Goal: Information Seeking & Learning: Learn about a topic

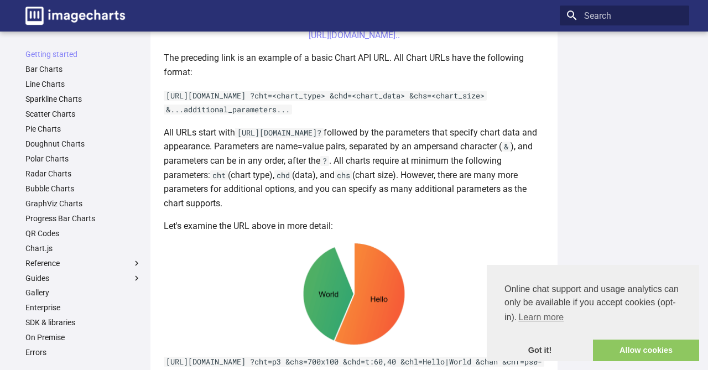
scroll to position [203, 0]
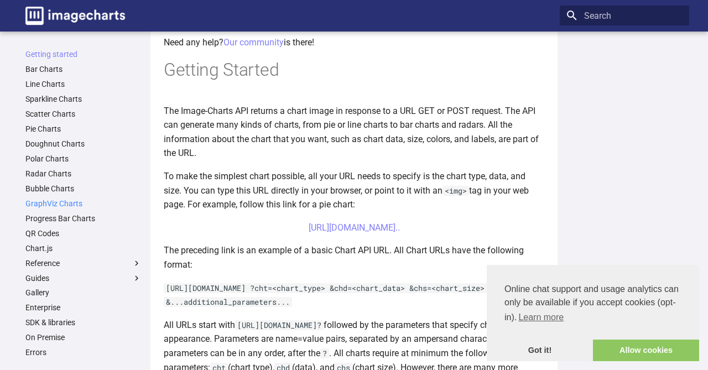
click at [64, 200] on link "GraphViz Charts" at bounding box center [83, 204] width 116 height 10
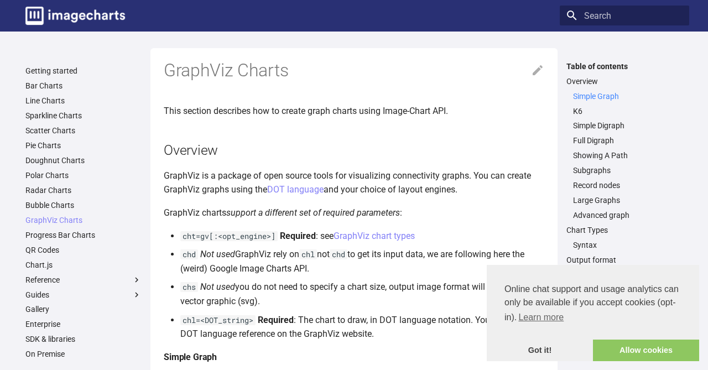
click at [610, 92] on link "Simple Graph" at bounding box center [628, 96] width 110 height 10
click at [55, 11] on img "Image-Charts documentation" at bounding box center [75, 16] width 100 height 18
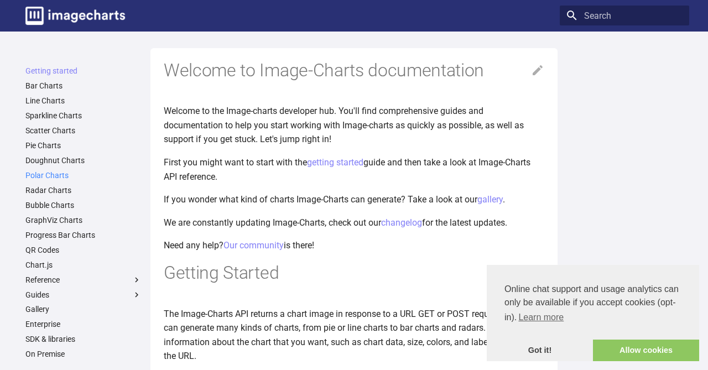
click at [54, 174] on link "Polar Charts" at bounding box center [83, 175] width 116 height 10
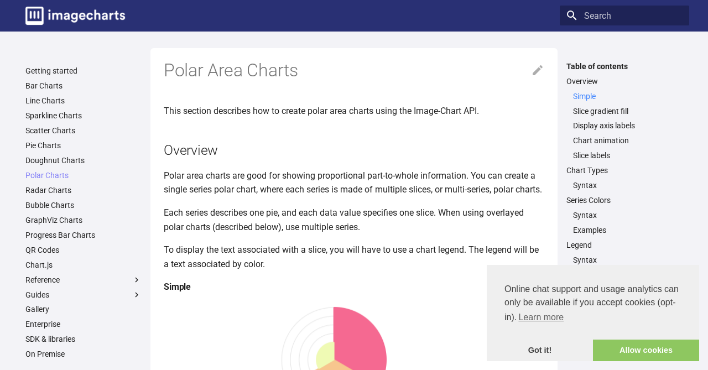
click at [586, 100] on link "Simple" at bounding box center [628, 96] width 110 height 10
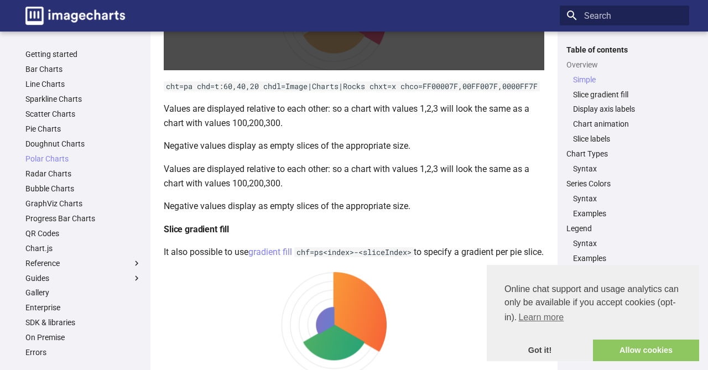
scroll to position [346, 0]
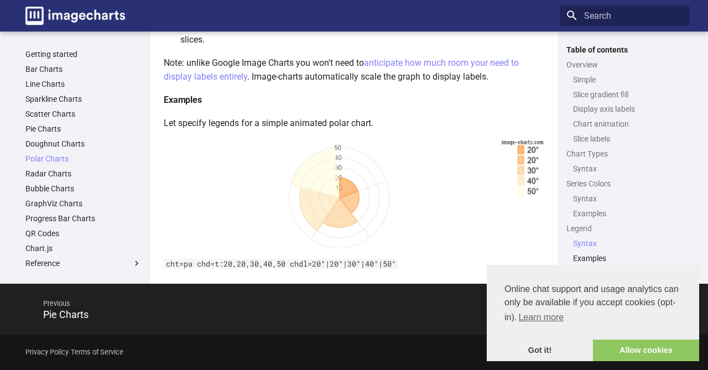
scroll to position [2794, 0]
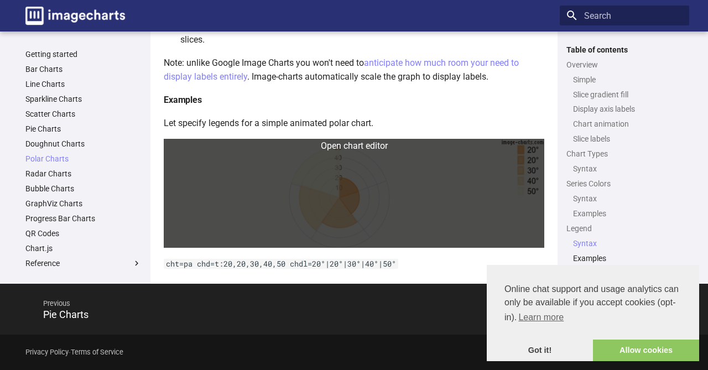
click at [318, 182] on link at bounding box center [354, 193] width 381 height 109
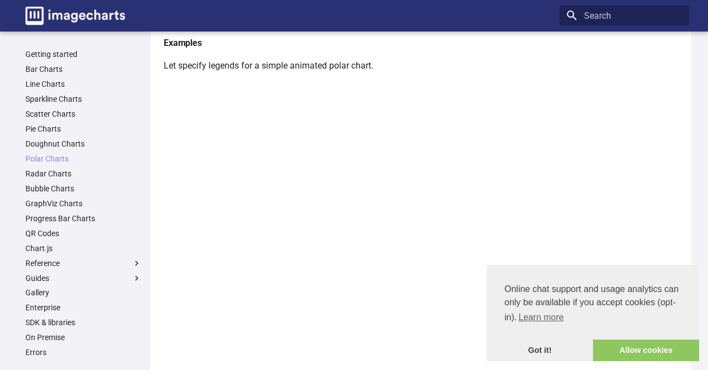
scroll to position [3038, 0]
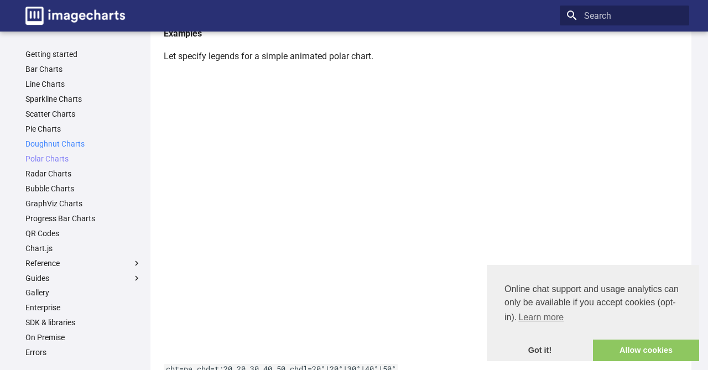
click at [70, 145] on link "Doughnut Charts" at bounding box center [83, 144] width 116 height 10
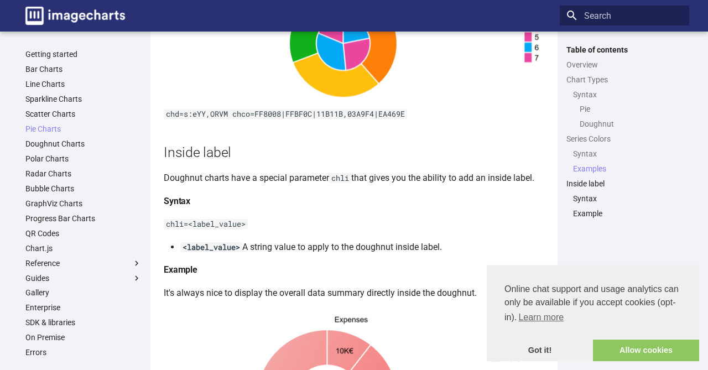
scroll to position [2804, 0]
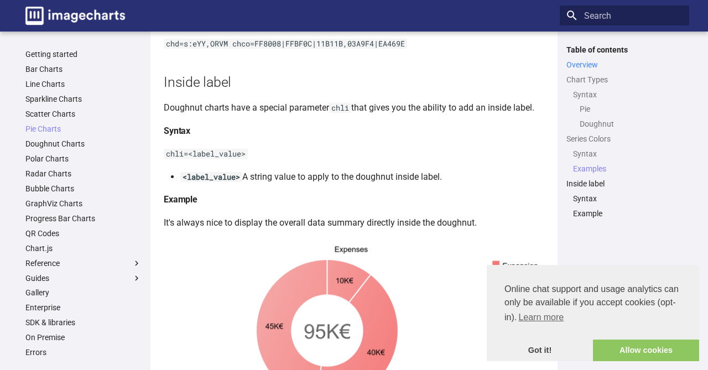
click at [583, 60] on link "Overview" at bounding box center [625, 65] width 116 height 10
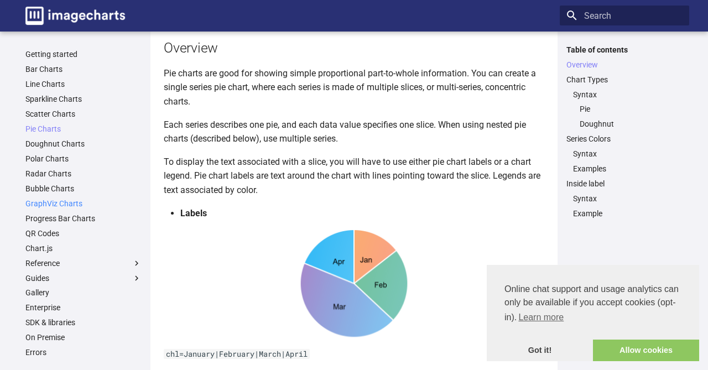
click at [52, 203] on link "GraphViz Charts" at bounding box center [83, 204] width 116 height 10
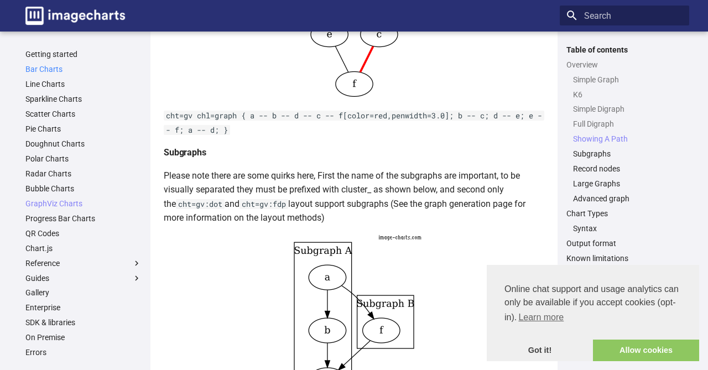
click at [57, 66] on link "Bar Charts" at bounding box center [83, 69] width 116 height 10
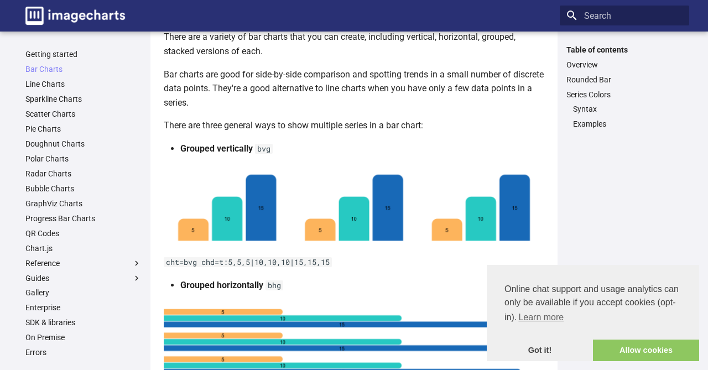
scroll to position [63, 0]
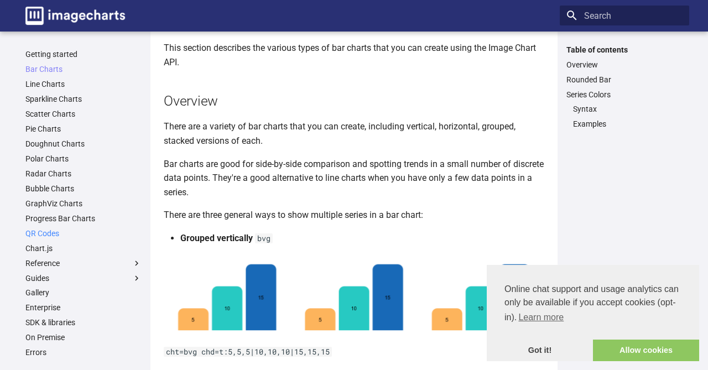
click at [45, 233] on link "QR Codes" at bounding box center [83, 233] width 116 height 10
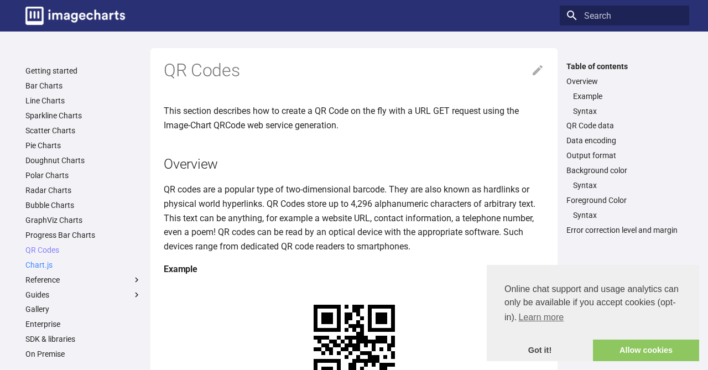
click at [37, 262] on link "Chart.js" at bounding box center [83, 265] width 116 height 10
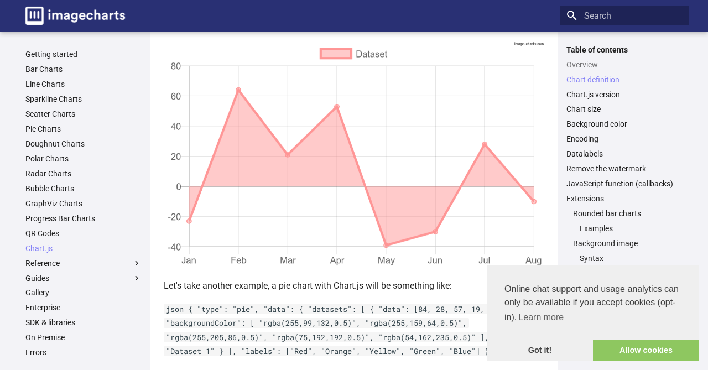
scroll to position [500, 0]
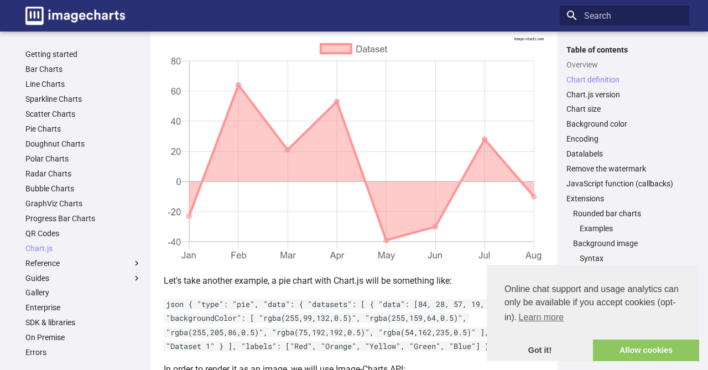
click at [325, 135] on img at bounding box center [354, 151] width 381 height 228
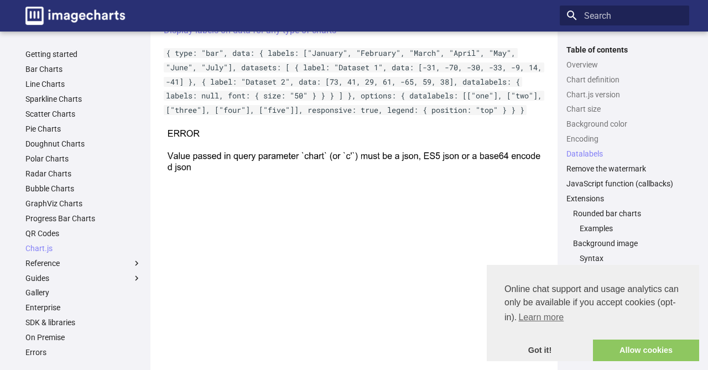
scroll to position [3768, 0]
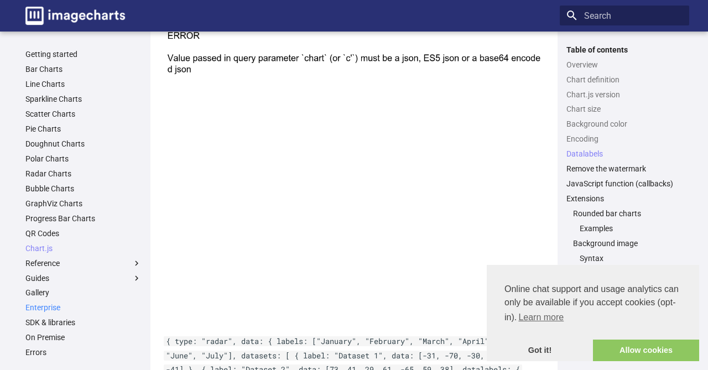
click at [62, 308] on link "Enterprise" at bounding box center [83, 308] width 116 height 10
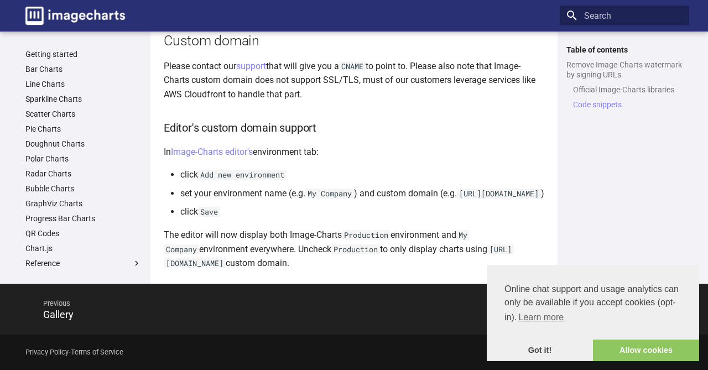
scroll to position [1596, 0]
click at [542, 352] on link "Got it!" at bounding box center [540, 351] width 106 height 22
